Goal: Information Seeking & Learning: Understand process/instructions

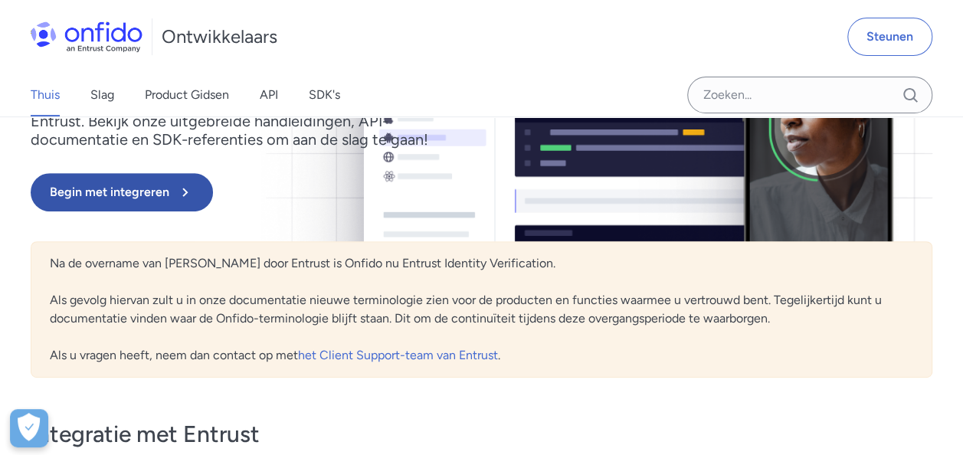
scroll to position [153, 0]
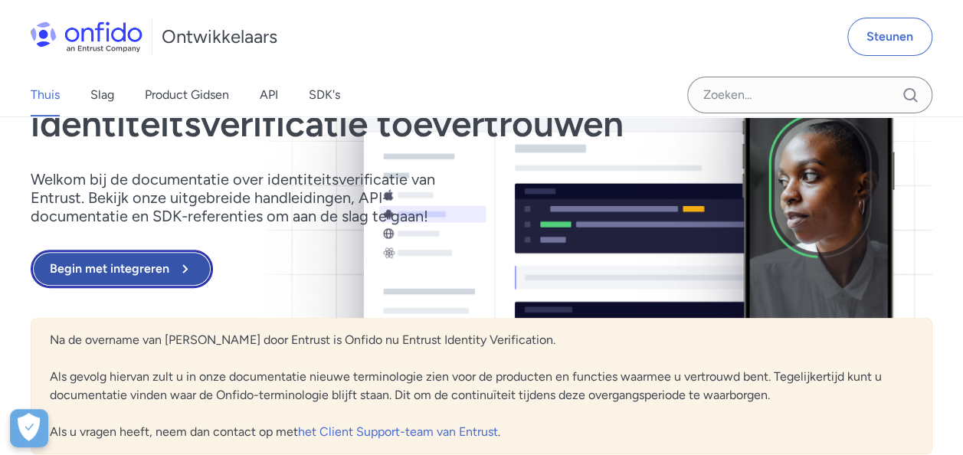
click at [150, 273] on font "Begin met integreren" at bounding box center [110, 269] width 120 height 18
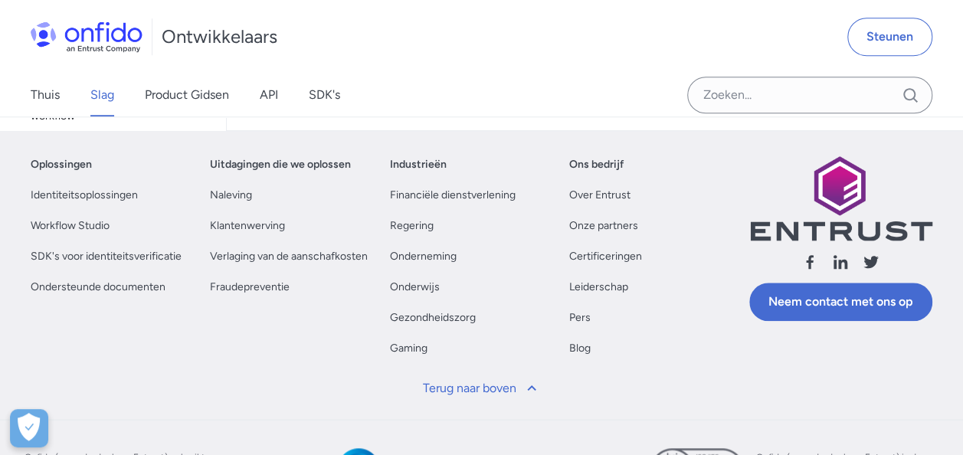
scroll to position [781, 0]
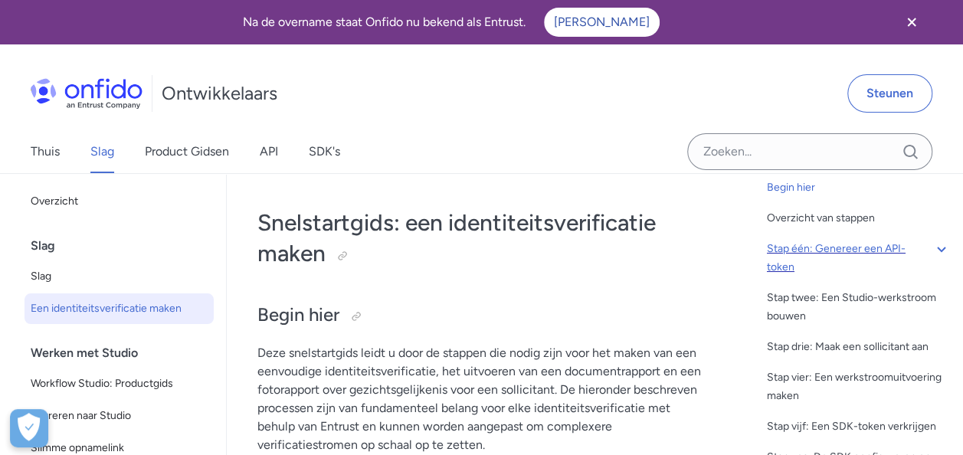
scroll to position [77, 0]
